Goal: Task Accomplishment & Management: Complete application form

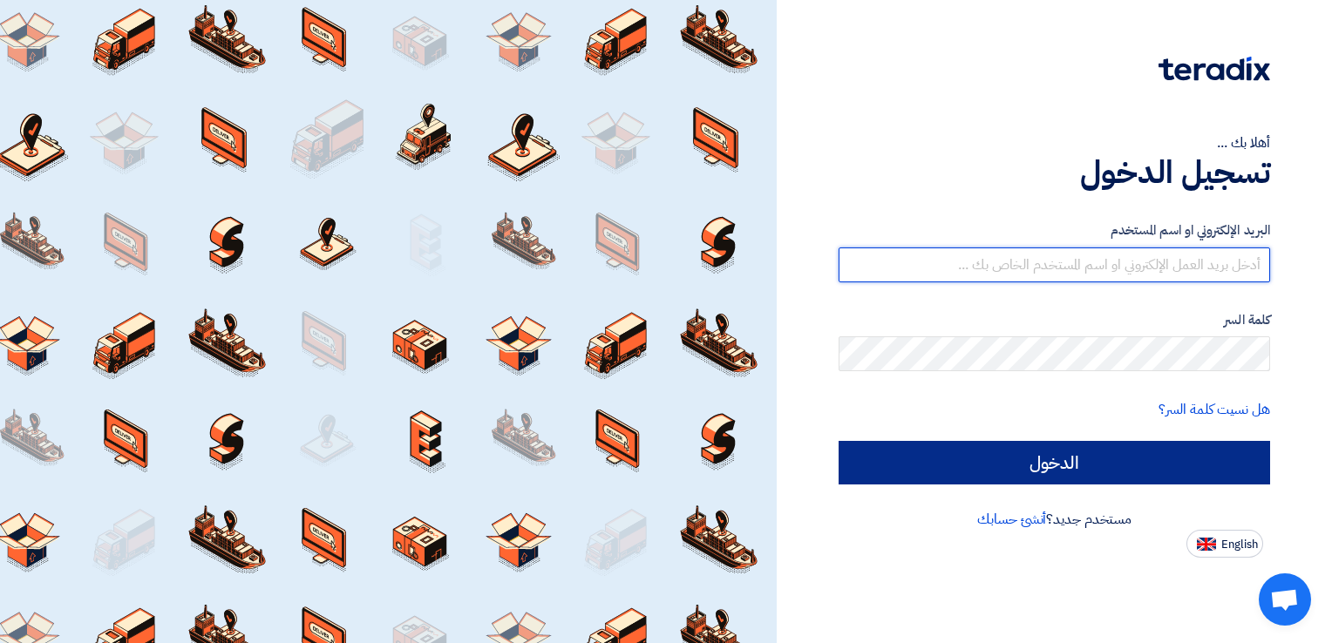
type input "[PERSON_NAME][EMAIL_ADDRESS][DOMAIN_NAME]"
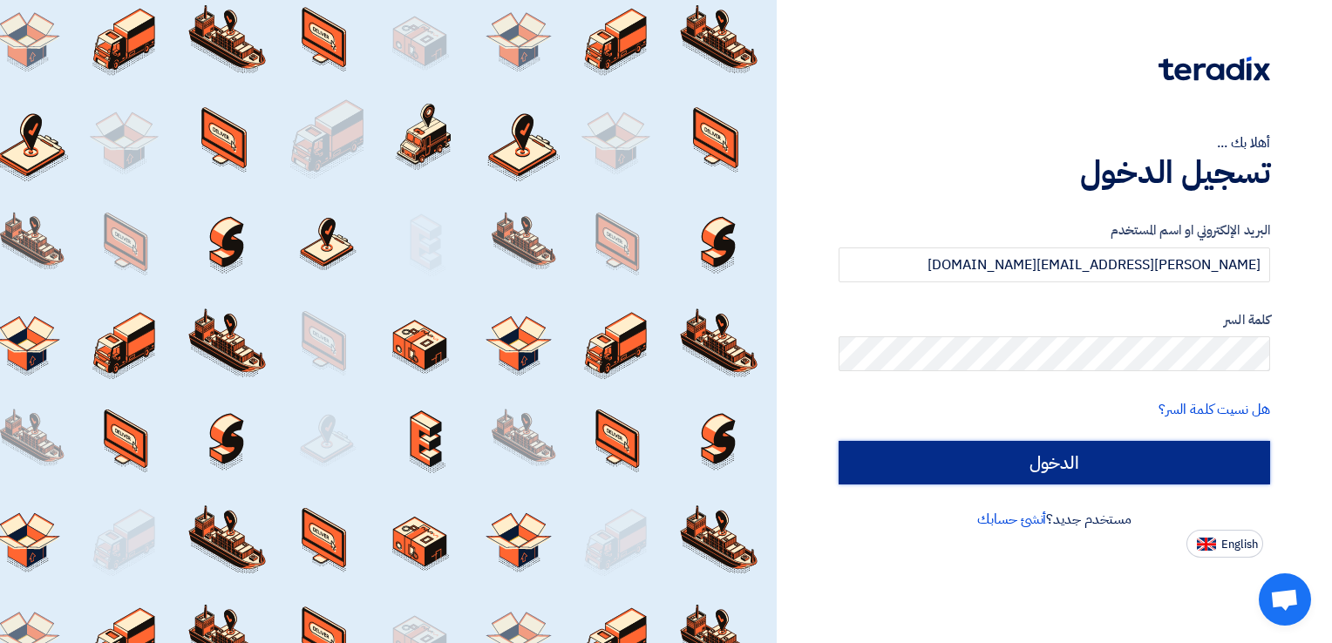
click at [1081, 461] on input "الدخول" at bounding box center [1054, 463] width 431 height 44
type input "Sign in"
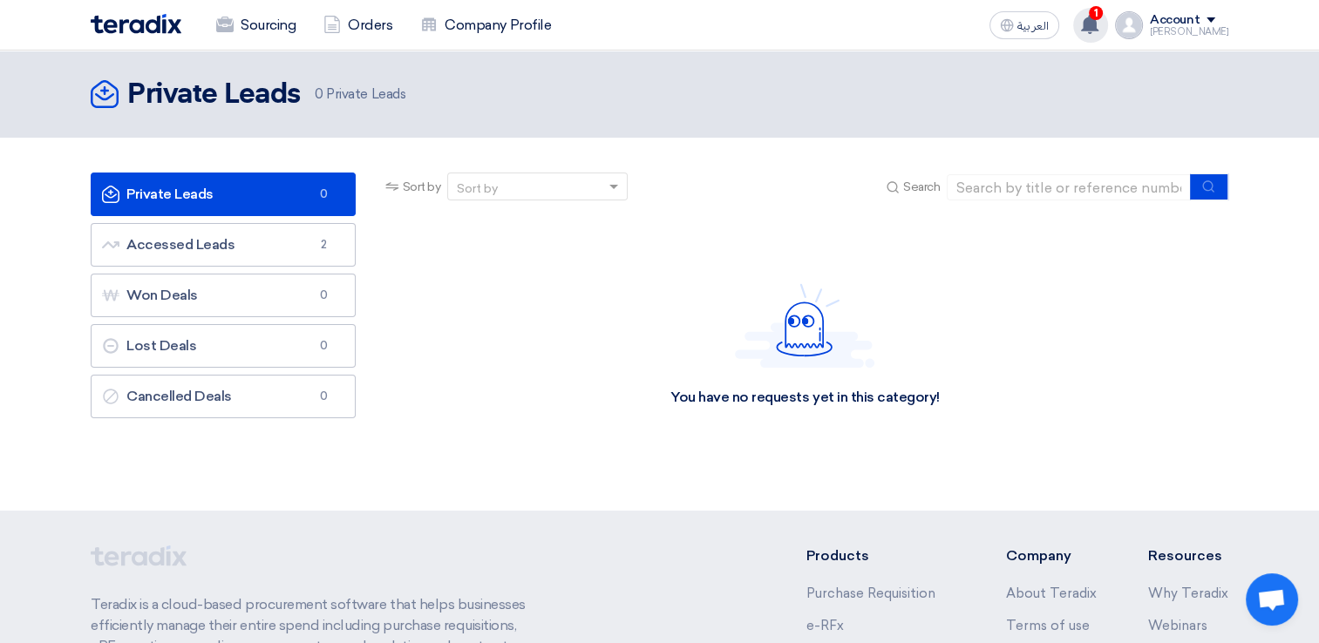
click at [1098, 26] on use at bounding box center [1089, 24] width 17 height 19
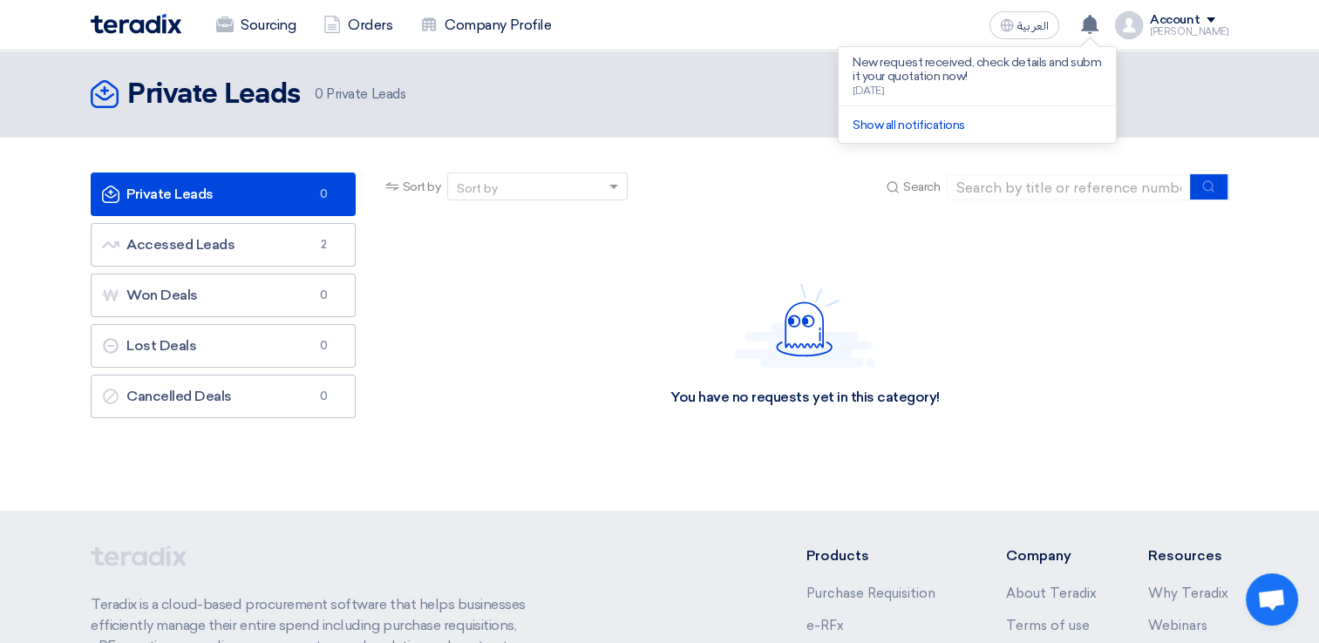
click at [790, 256] on div "You have no requests yet in this category!" at bounding box center [805, 345] width 846 height 262
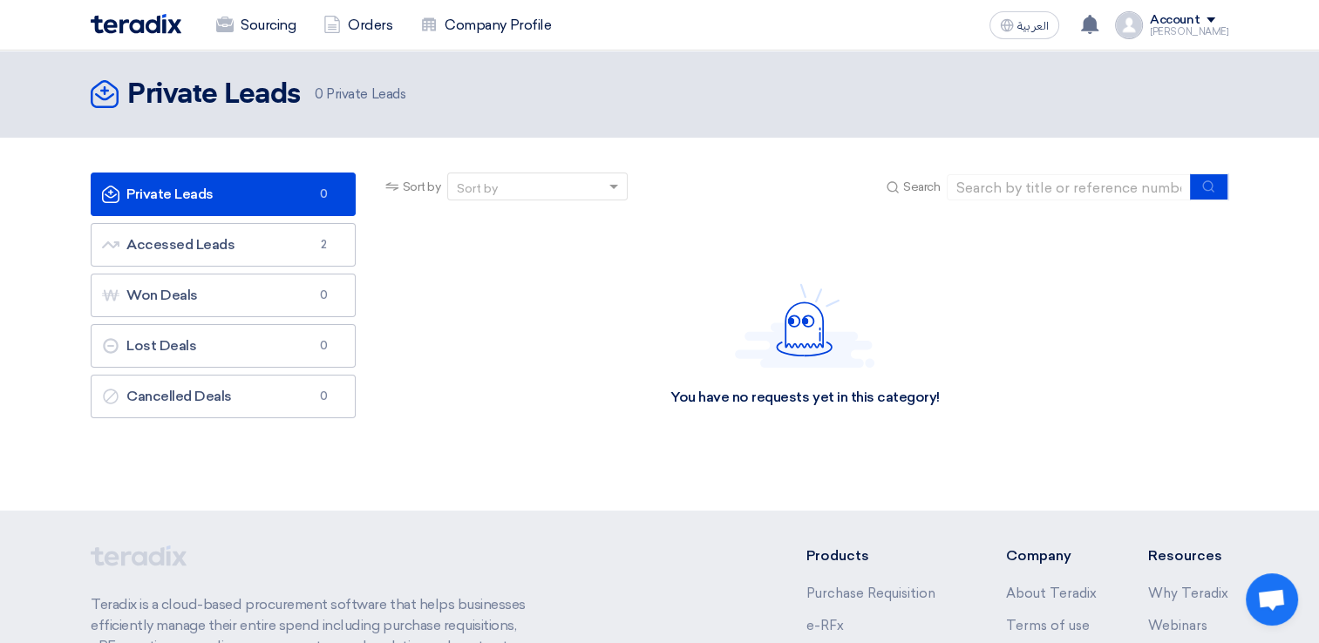
click at [1178, 29] on div "[PERSON_NAME]" at bounding box center [1189, 32] width 78 height 10
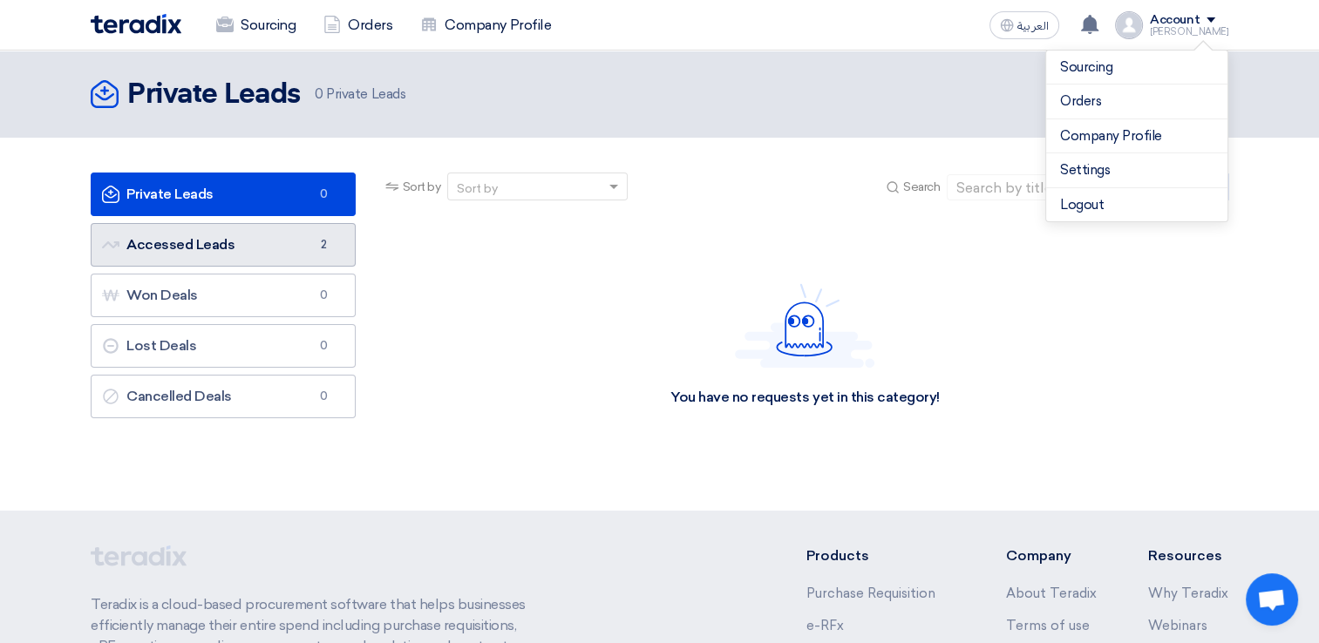
click at [186, 256] on link "Accessed Leads Accessed Leads 2" at bounding box center [223, 245] width 265 height 44
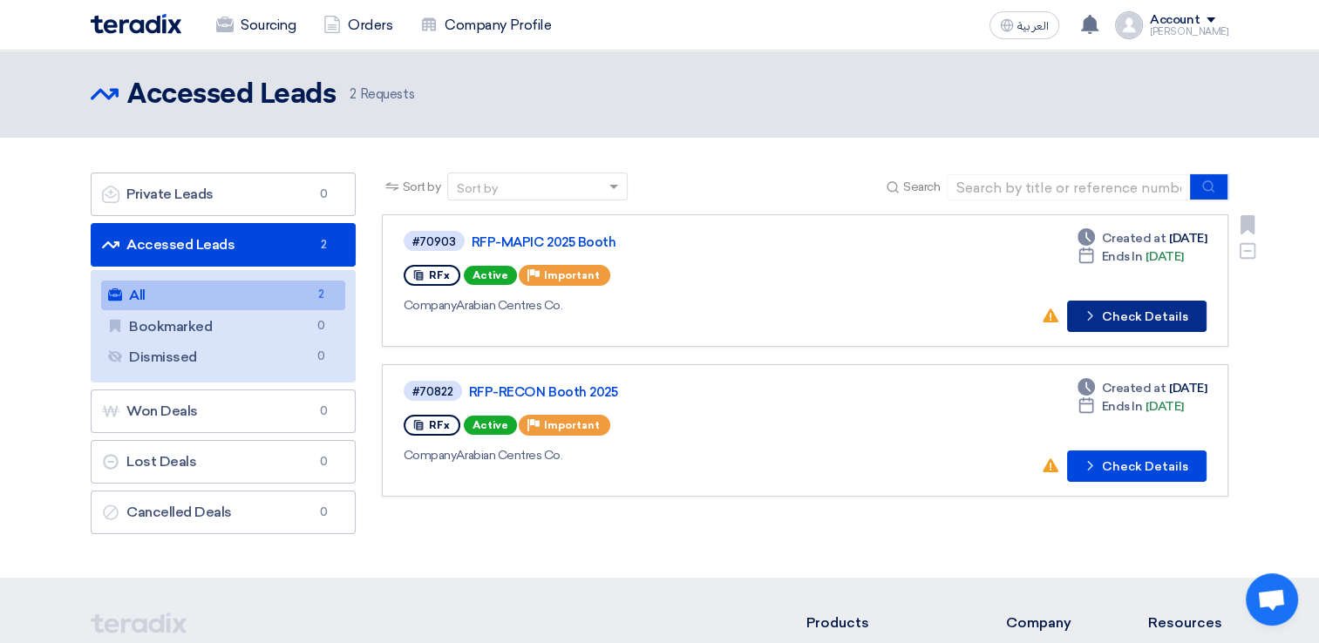
click at [1106, 310] on button "Check details Check Details" at bounding box center [1136, 316] width 139 height 31
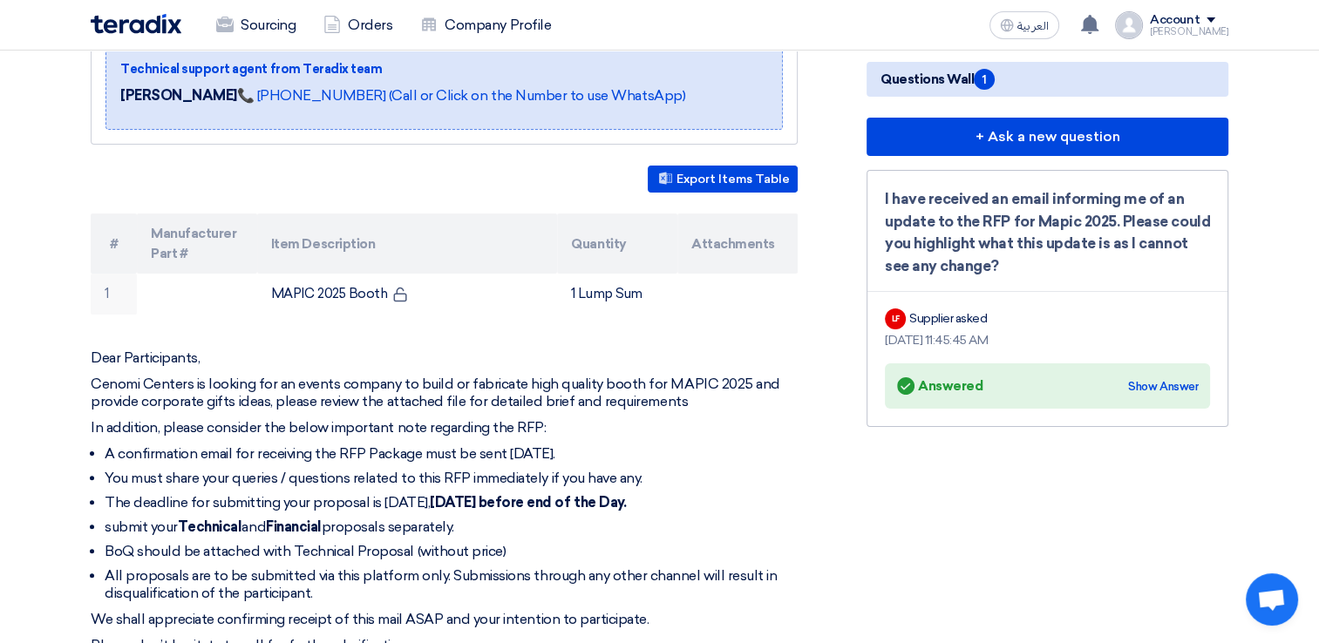
scroll to position [349, 0]
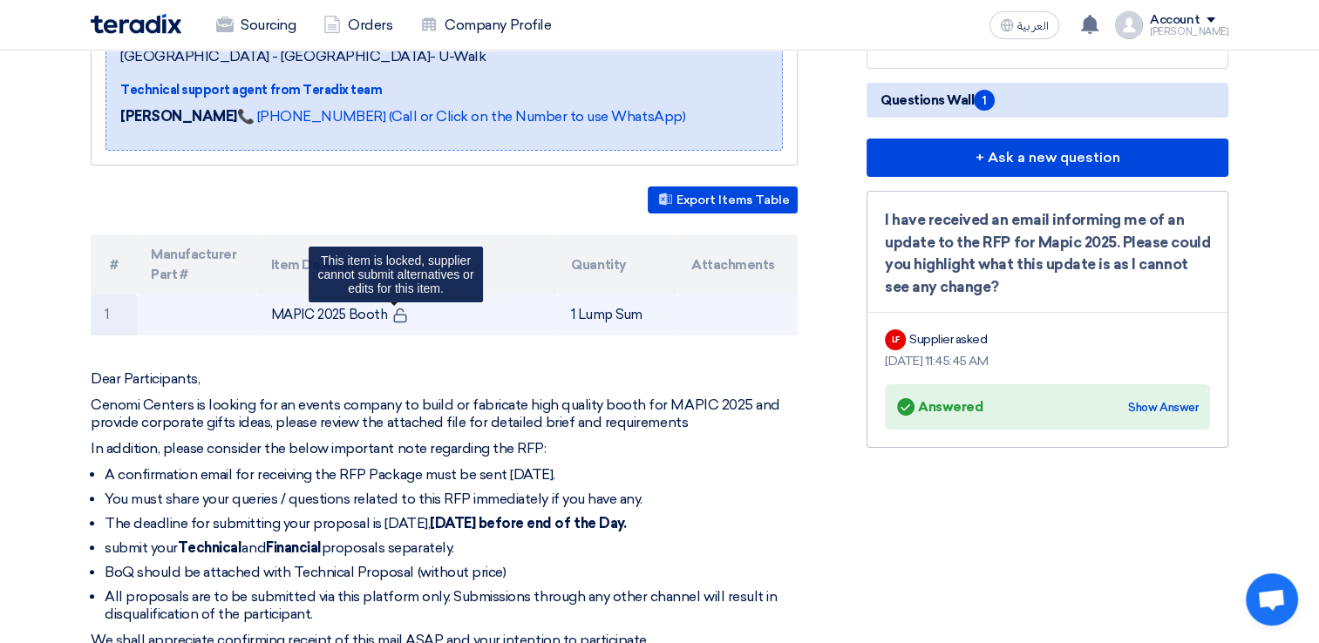
click at [393, 313] on icon at bounding box center [400, 316] width 16 height 16
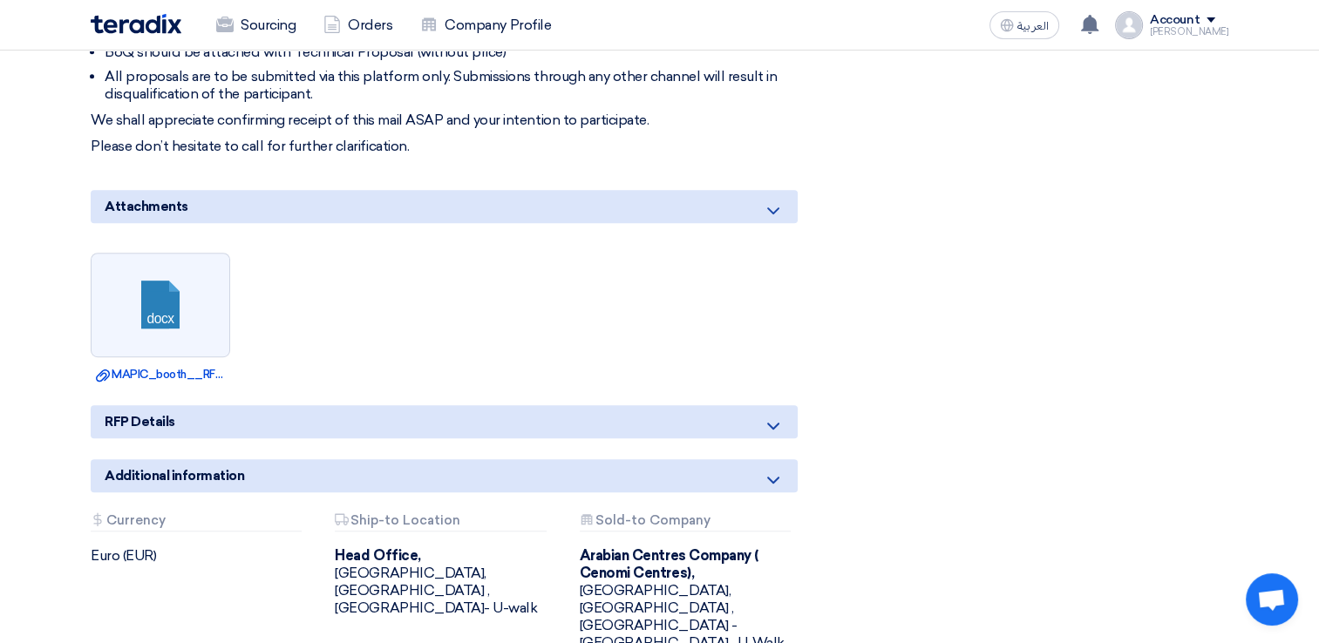
scroll to position [872, 0]
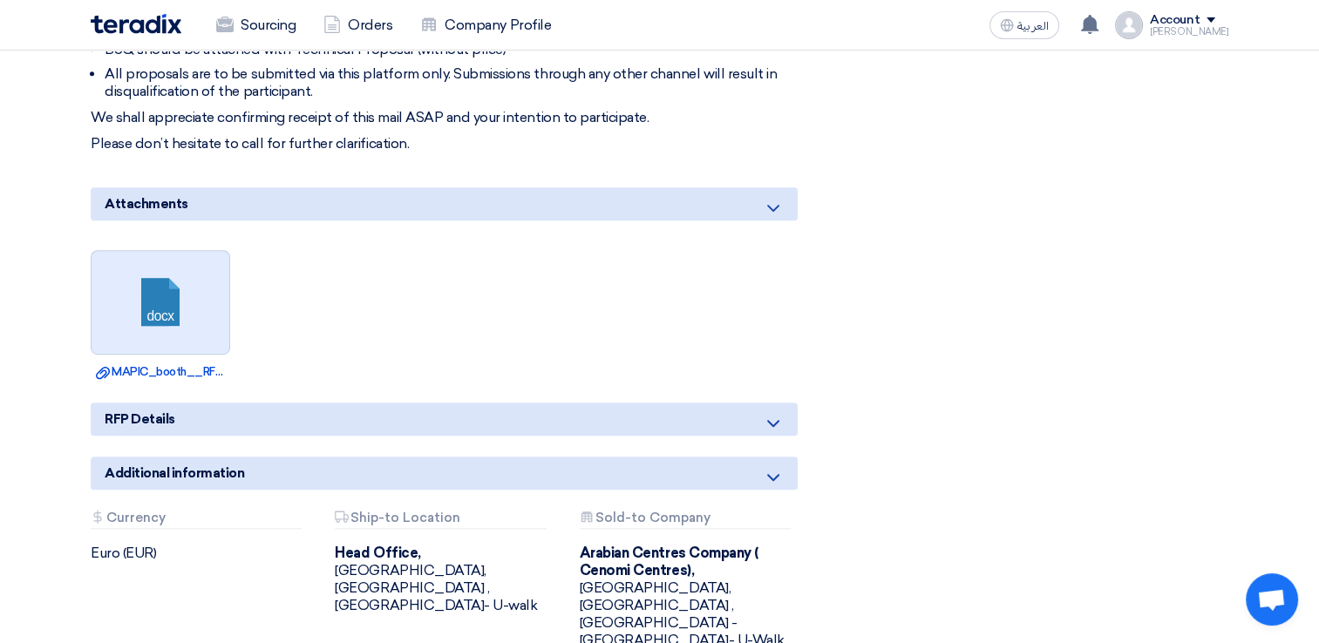
click at [189, 322] on link at bounding box center [161, 303] width 139 height 105
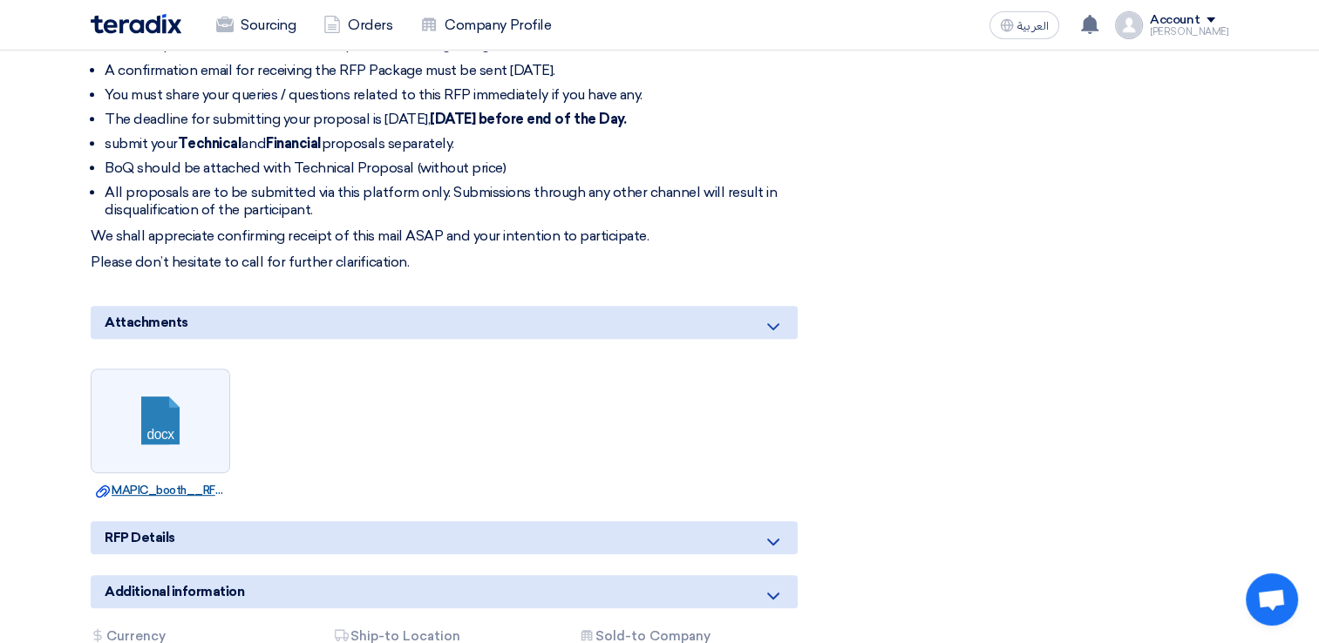
scroll to position [785, 0]
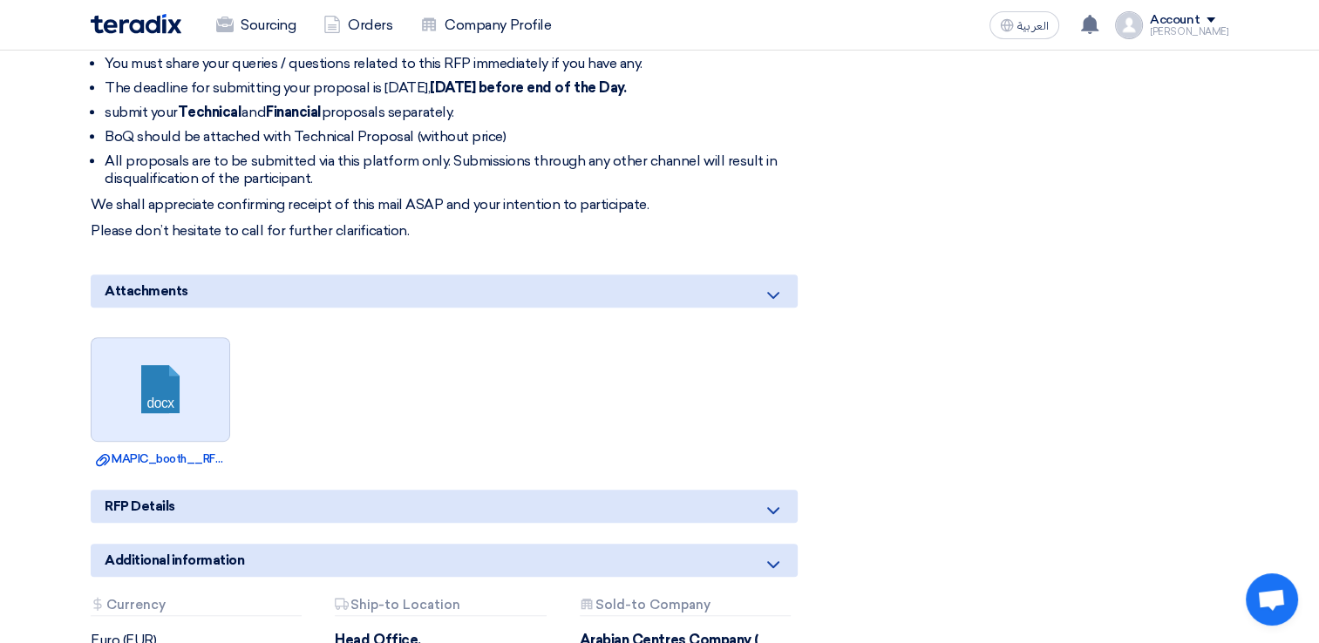
click at [171, 399] on link at bounding box center [161, 390] width 139 height 105
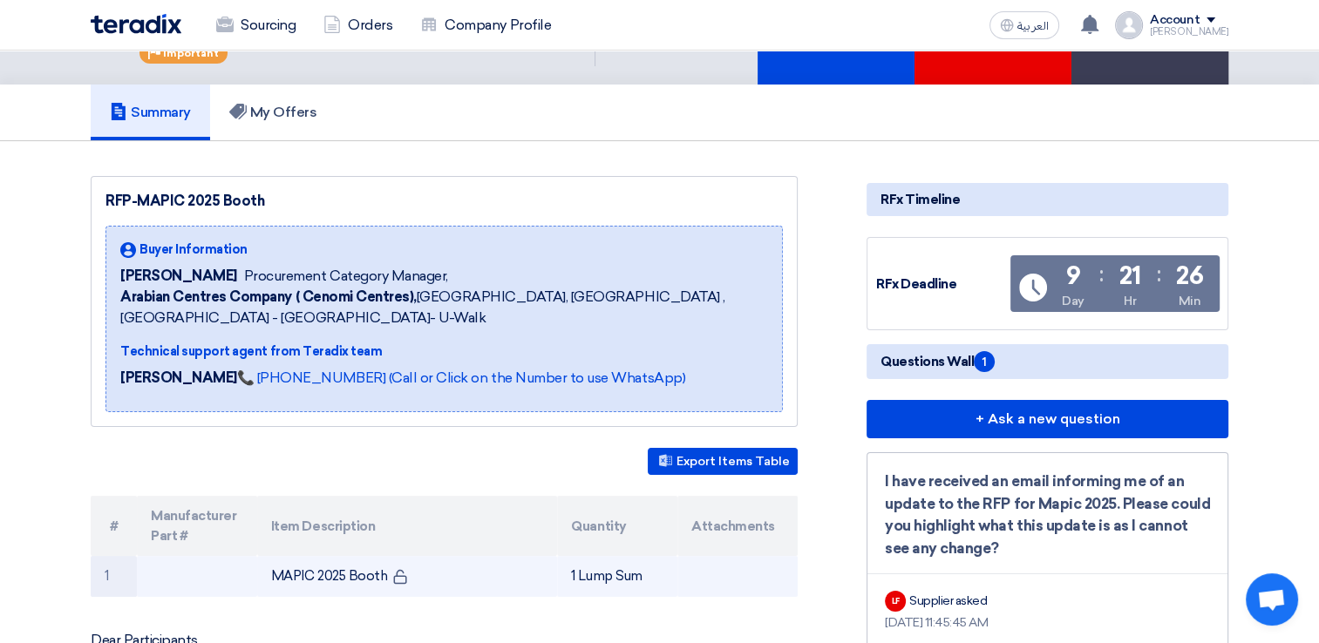
scroll to position [0, 0]
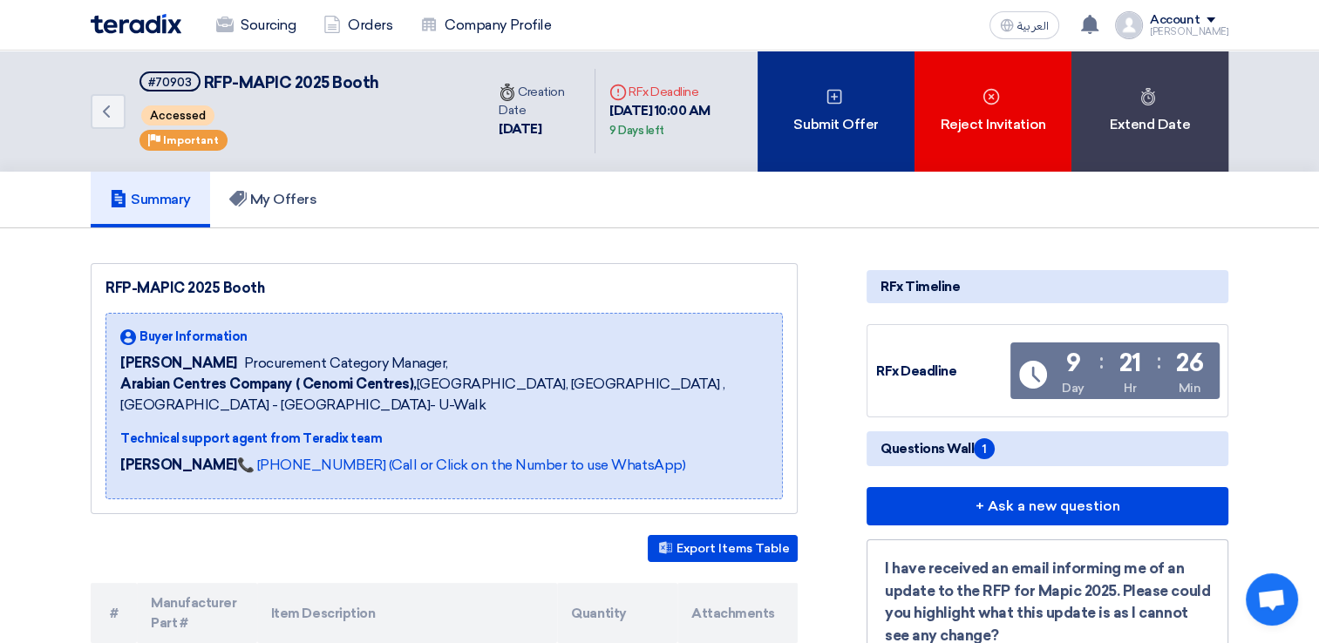
click at [818, 118] on div "Submit Offer" at bounding box center [835, 111] width 157 height 121
